Goal: Find specific page/section: Find specific page/section

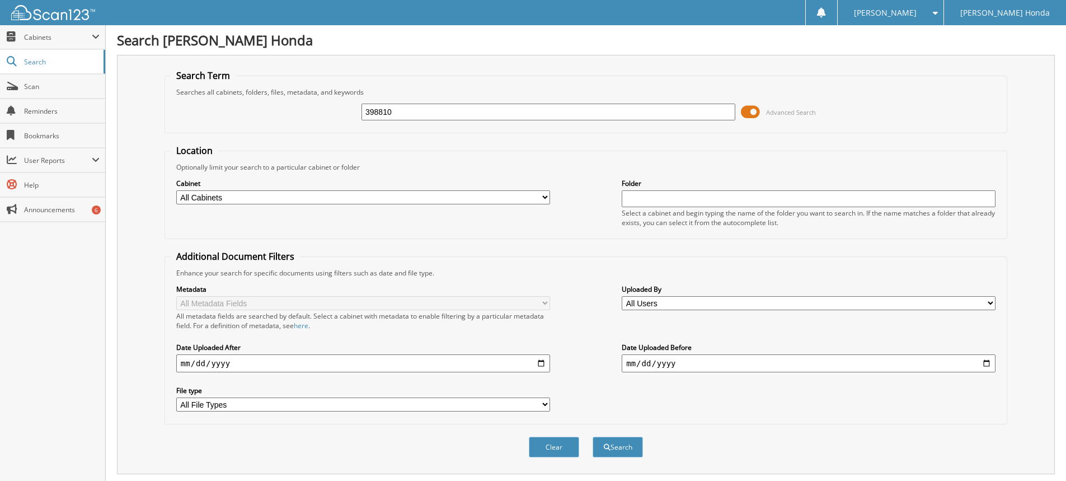
click at [546, 110] on input "398810" at bounding box center [548, 112] width 374 height 17
type input "3"
type input "73423A"
click at [593, 436] on button "Search" at bounding box center [618, 446] width 50 height 21
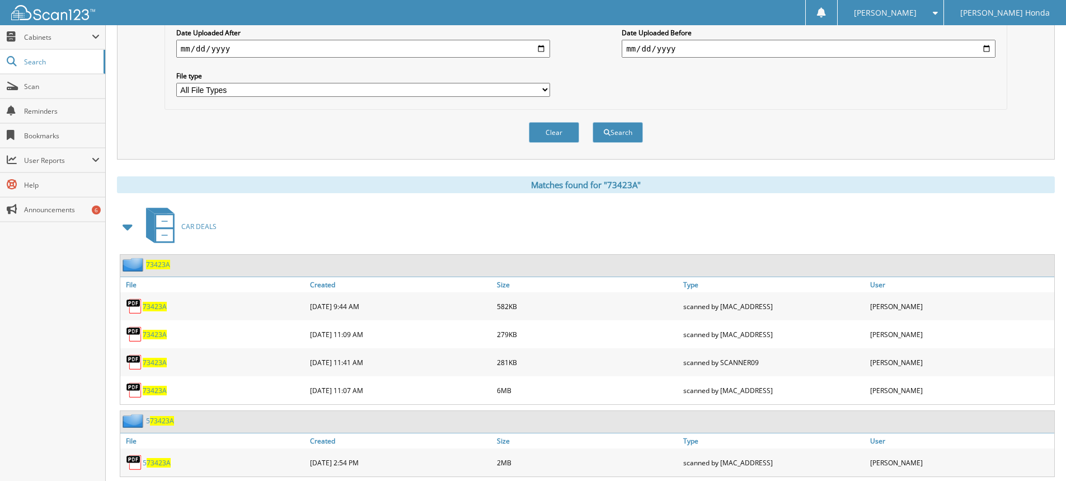
scroll to position [345, 0]
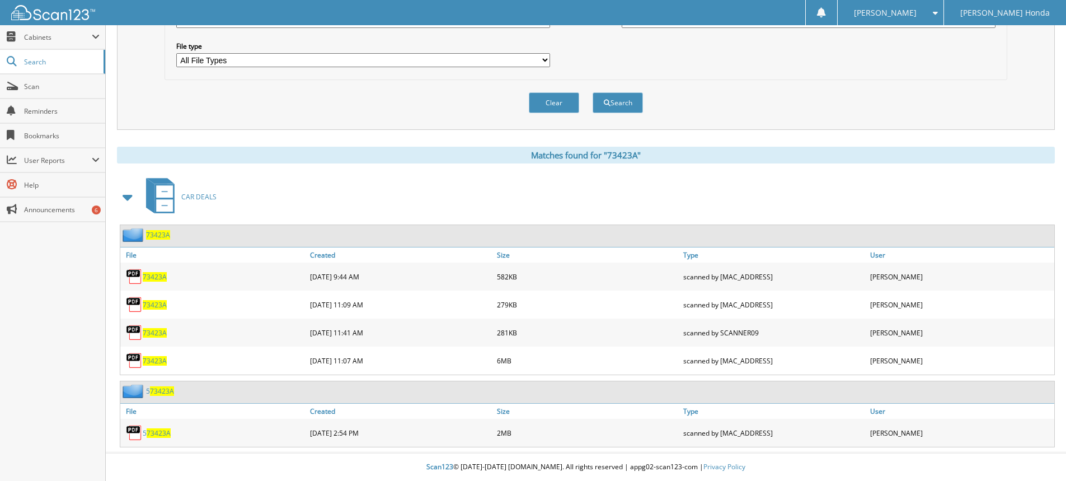
click at [159, 359] on span "73423A" at bounding box center [155, 361] width 24 height 10
click at [153, 330] on span "73423A" at bounding box center [155, 333] width 24 height 10
click at [158, 303] on span "73423A" at bounding box center [155, 305] width 24 height 10
click at [156, 279] on span "73423A" at bounding box center [155, 277] width 24 height 10
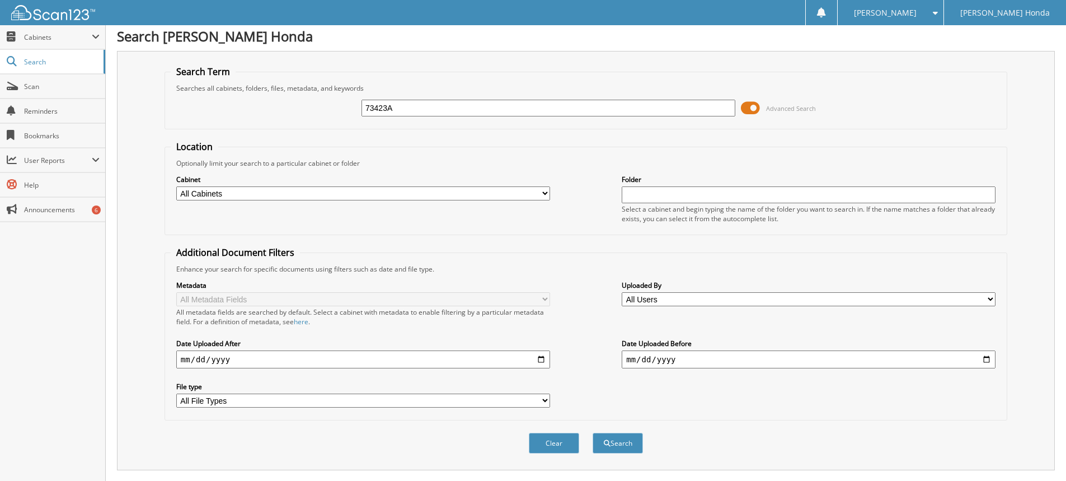
scroll to position [0, 0]
